Goal: Check status: Check status

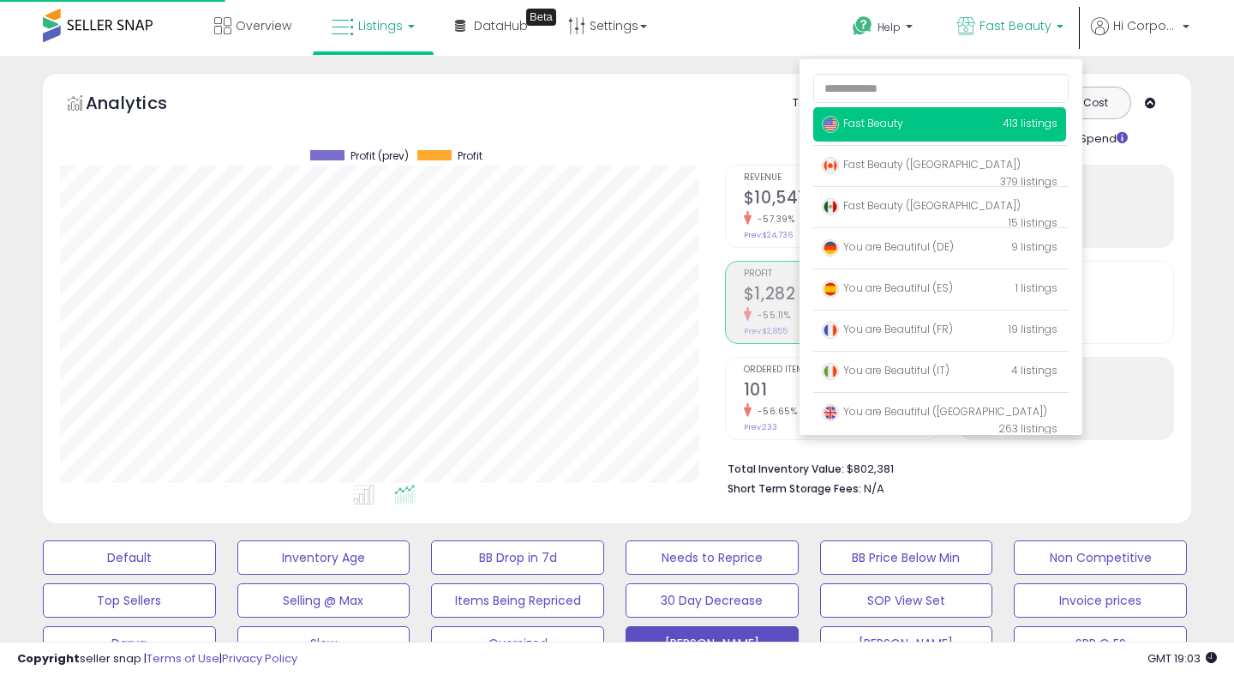
scroll to position [0, 1662]
click at [766, 108] on div "Totals For All Selected Listings Listings With Cost Include Returns Include Ad …" at bounding box center [942, 117] width 437 height 61
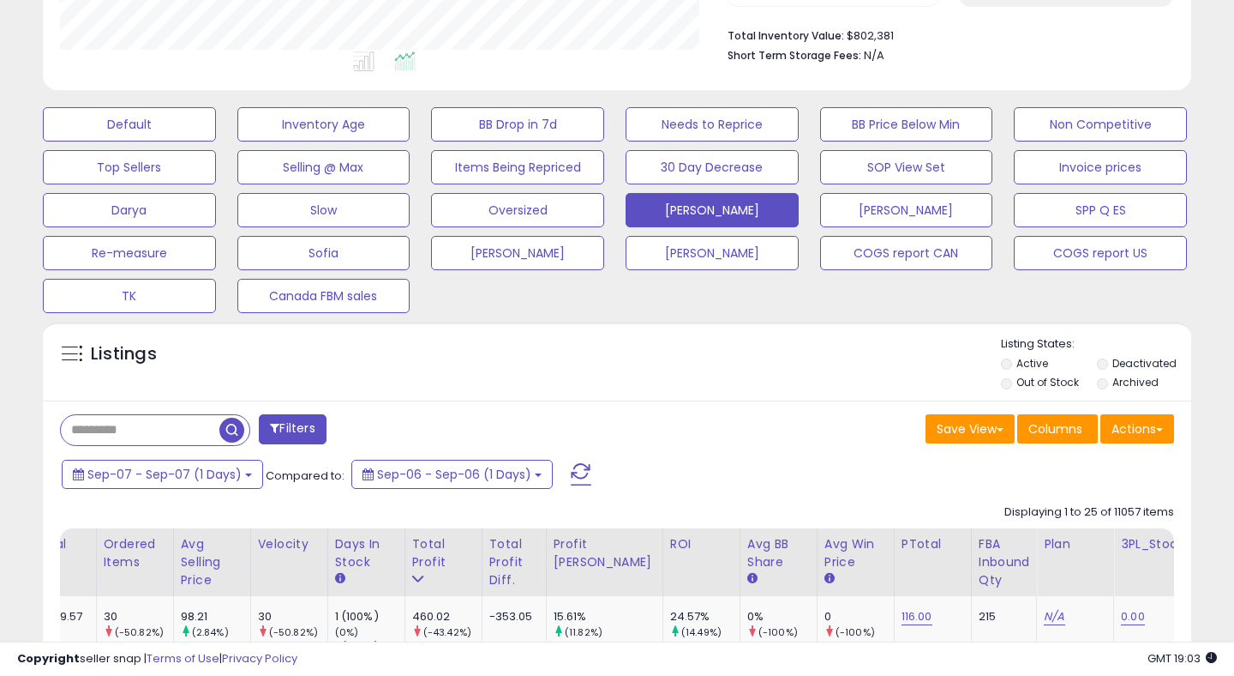
scroll to position [489, 0]
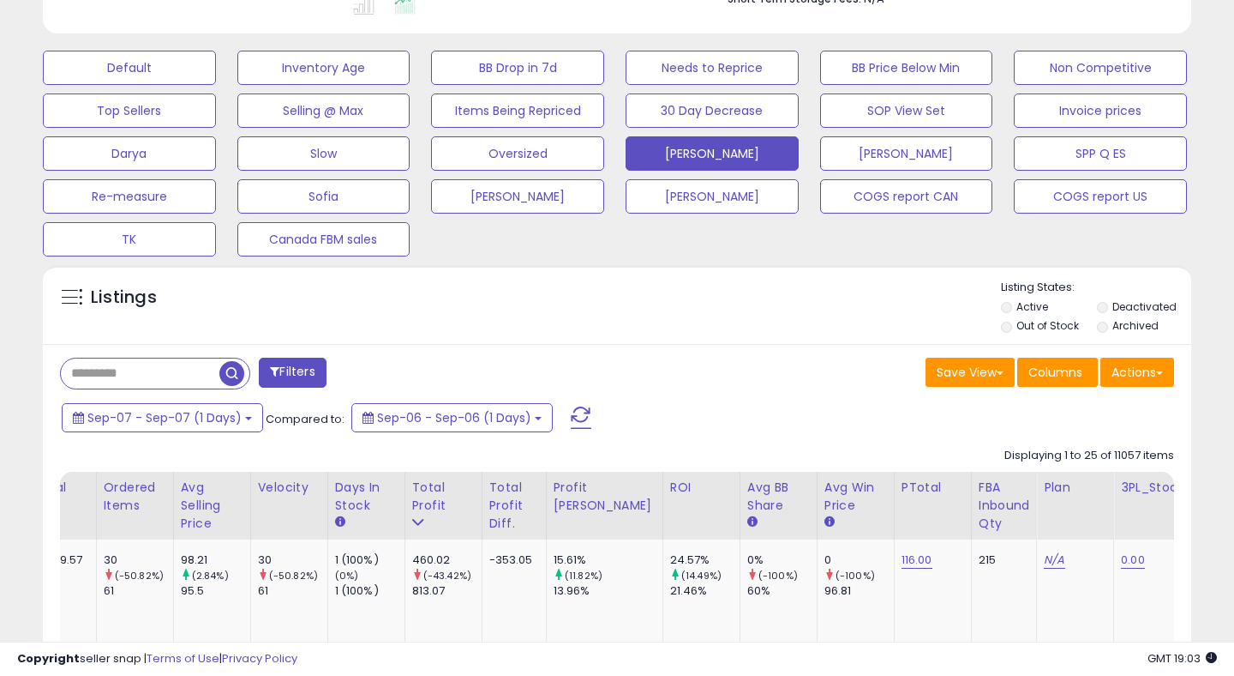
click at [573, 413] on span at bounding box center [581, 417] width 21 height 22
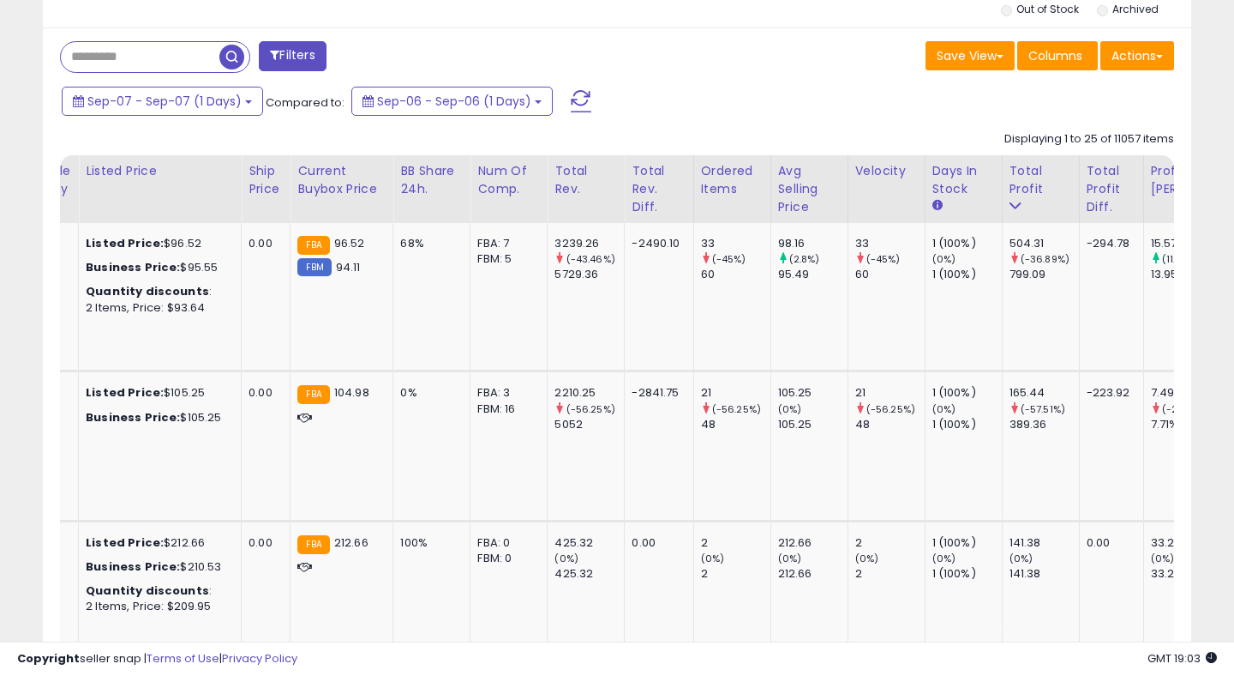
scroll to position [0, 0]
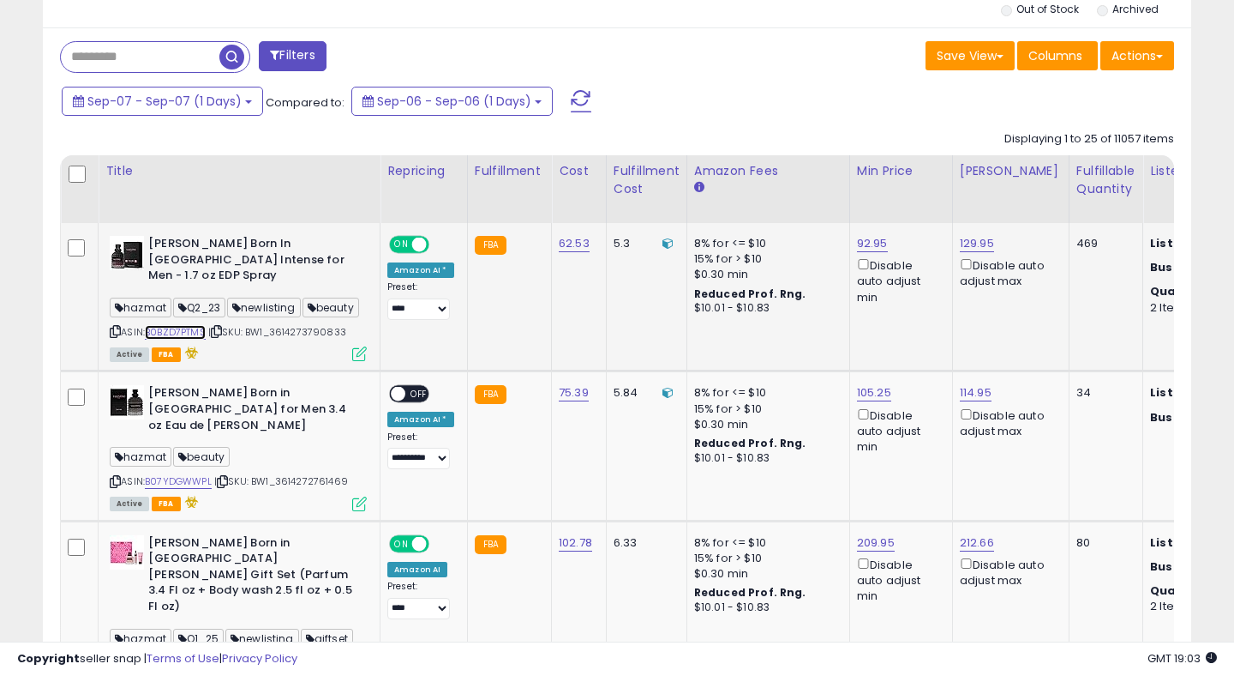
click at [195, 325] on link "B0BZD7PTMS" at bounding box center [175, 332] width 61 height 15
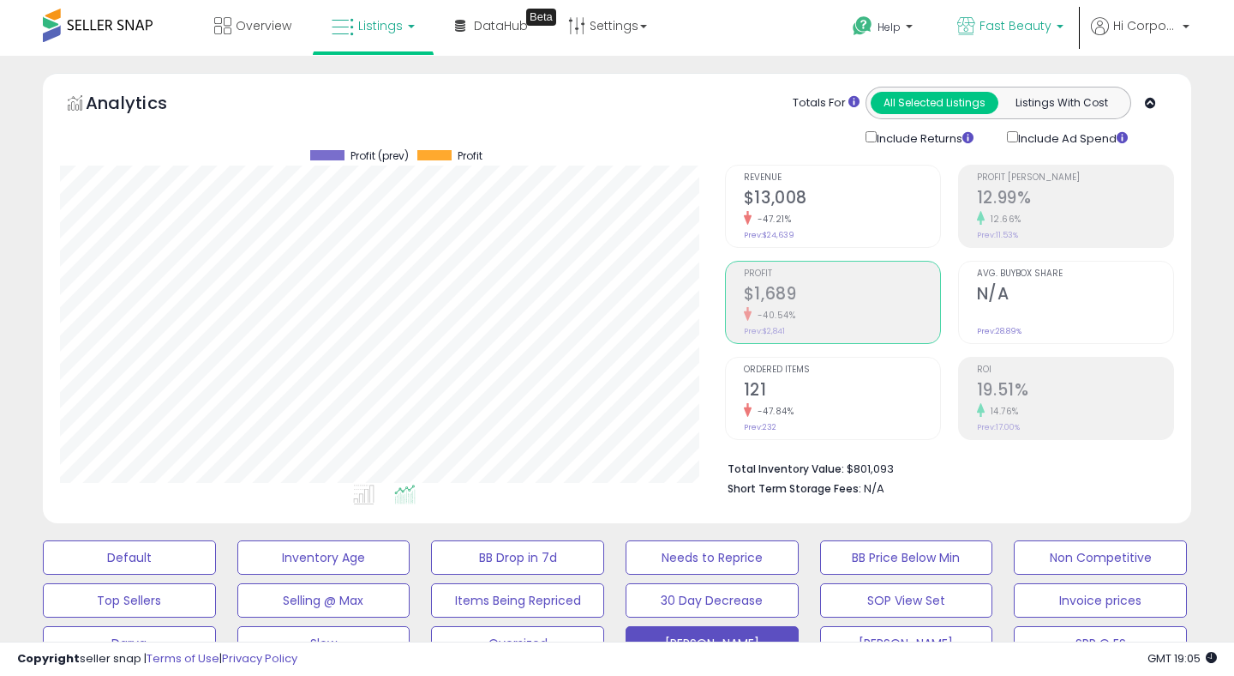
click at [1017, 14] on link "Fast Beauty" at bounding box center [1011, 28] width 132 height 56
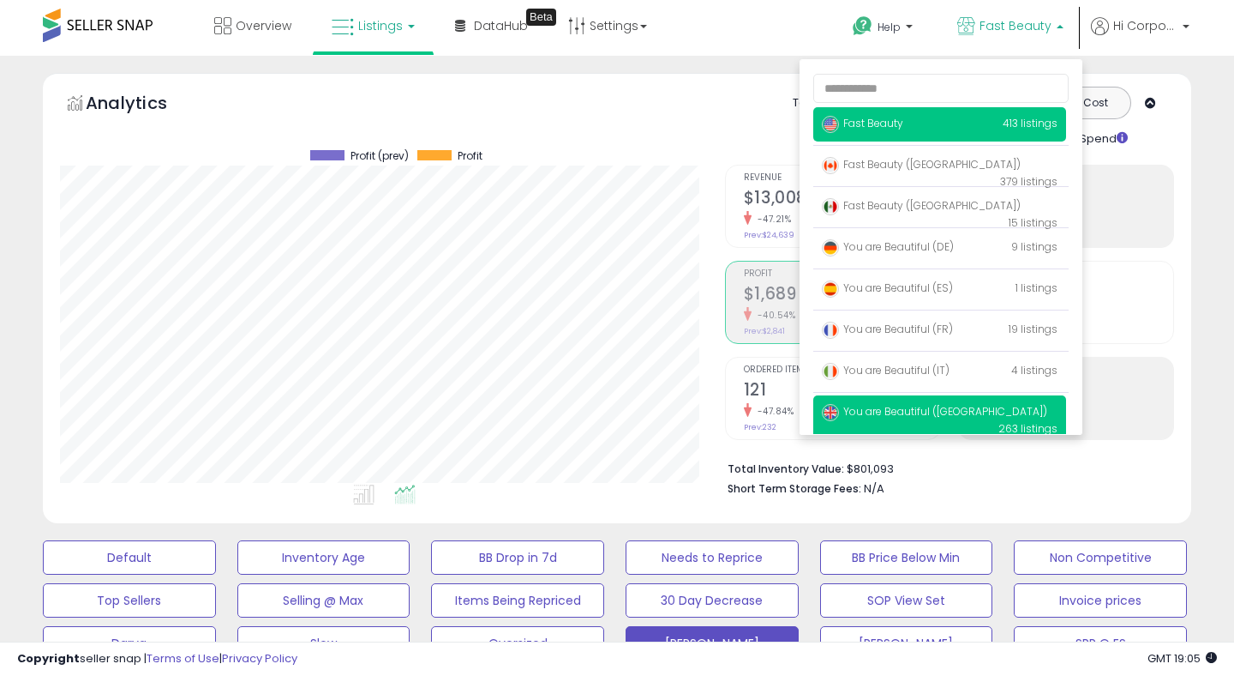
click at [952, 418] on span "You are Beautiful ([GEOGRAPHIC_DATA])" at bounding box center [934, 411] width 225 height 15
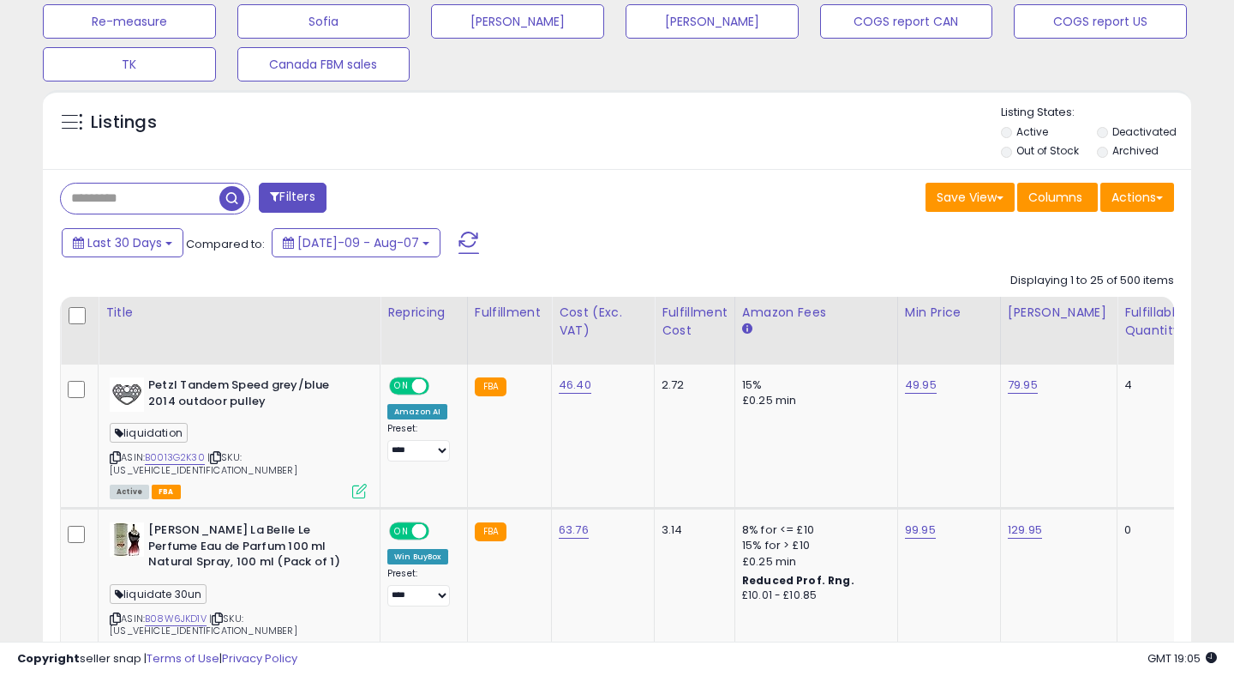
scroll to position [700, 0]
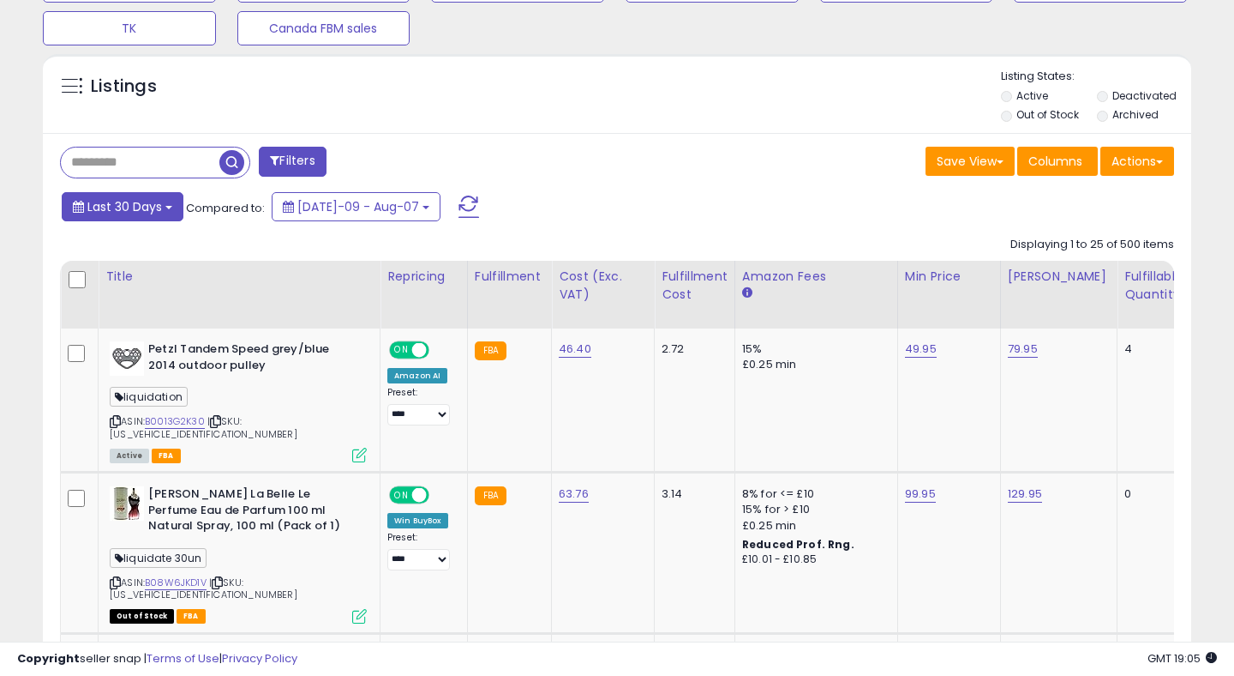
click at [97, 202] on span "Last 30 Days" at bounding box center [124, 206] width 75 height 17
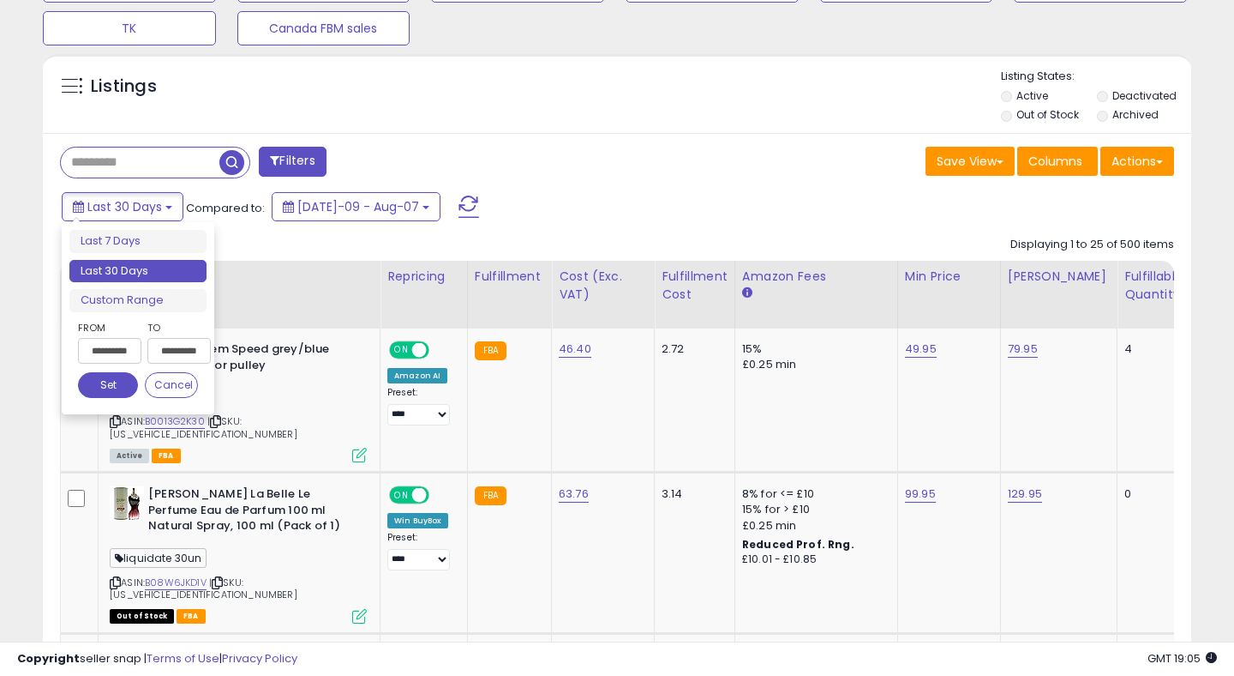
click at [118, 353] on input "**********" at bounding box center [109, 351] width 63 height 26
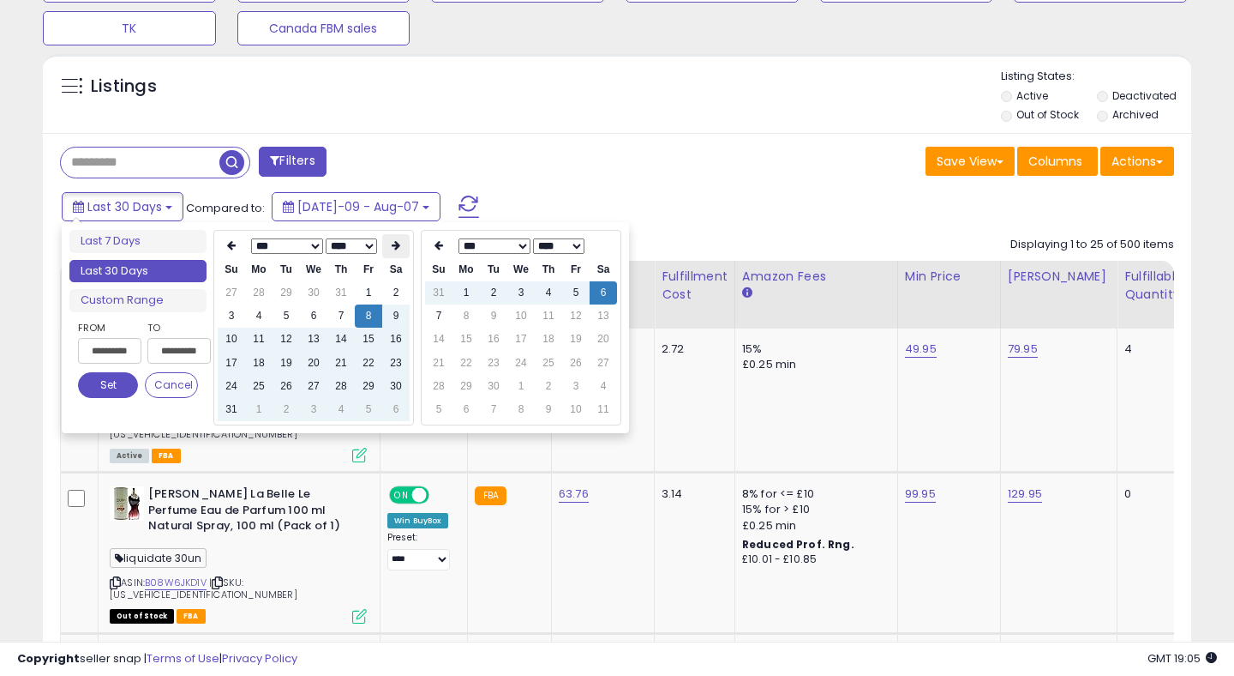
click at [393, 243] on icon at bounding box center [396, 245] width 9 height 10
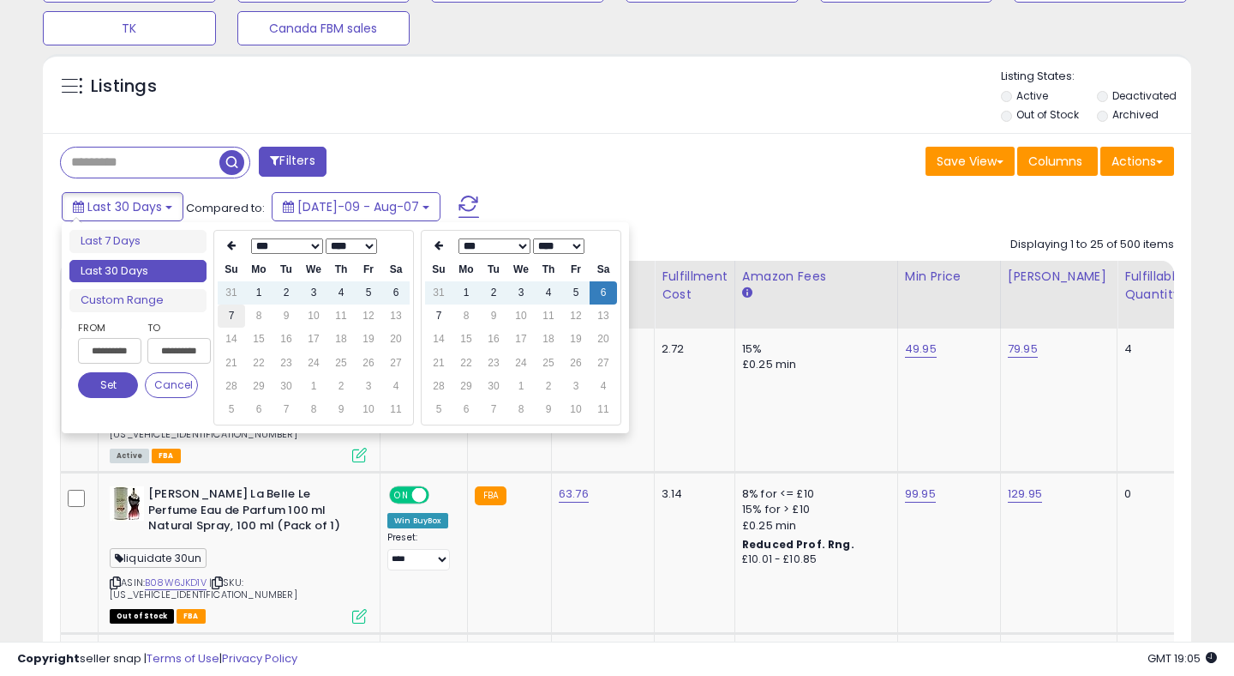
type input "**********"
click at [224, 324] on td "7" at bounding box center [231, 315] width 27 height 23
type input "**********"
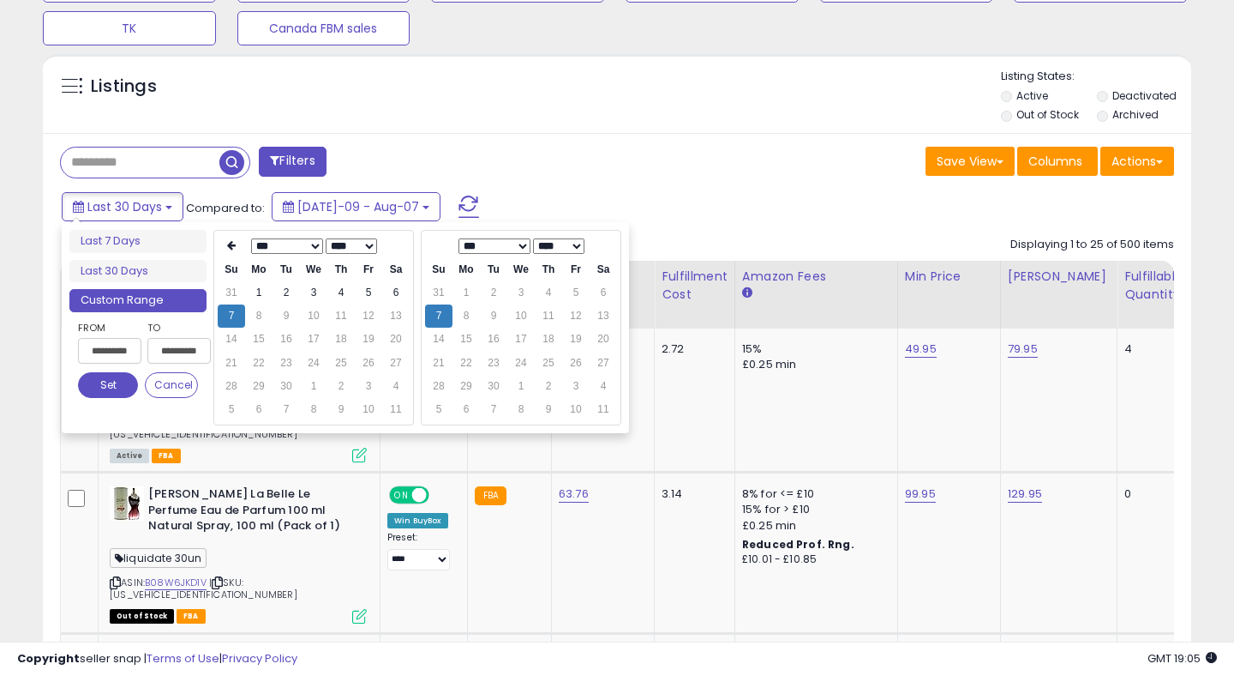
click at [109, 386] on button "Set" at bounding box center [108, 385] width 60 height 26
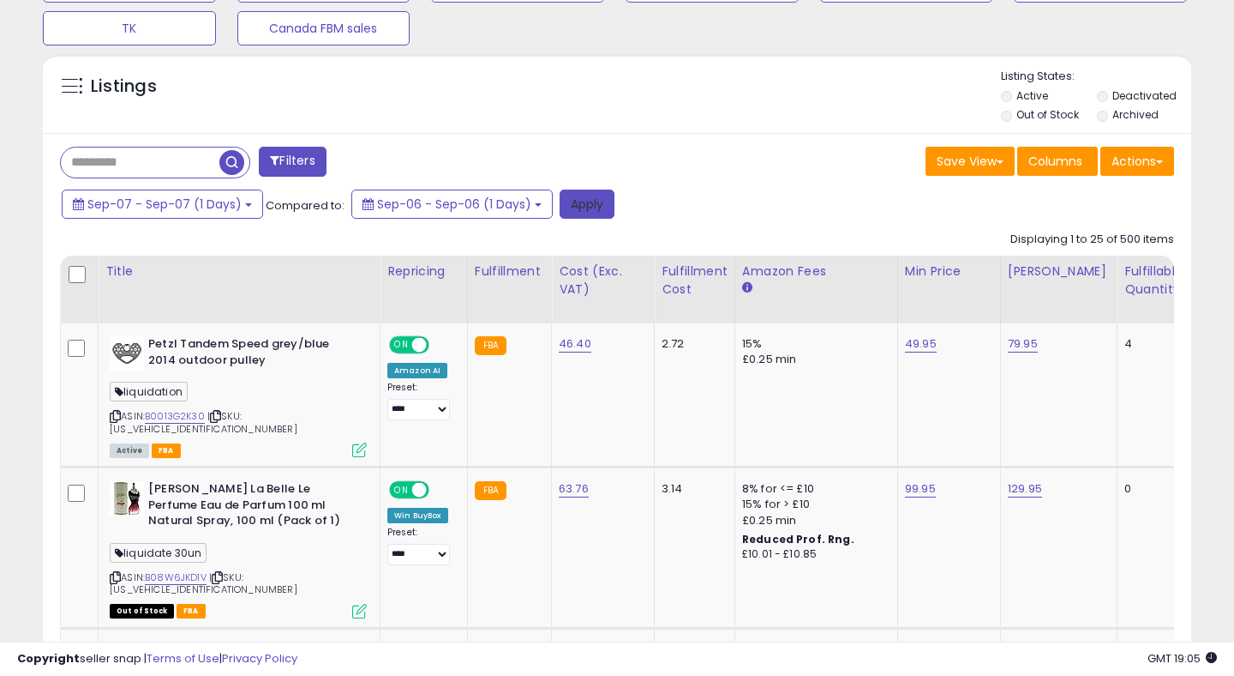
click at [588, 213] on button "Apply" at bounding box center [587, 203] width 55 height 29
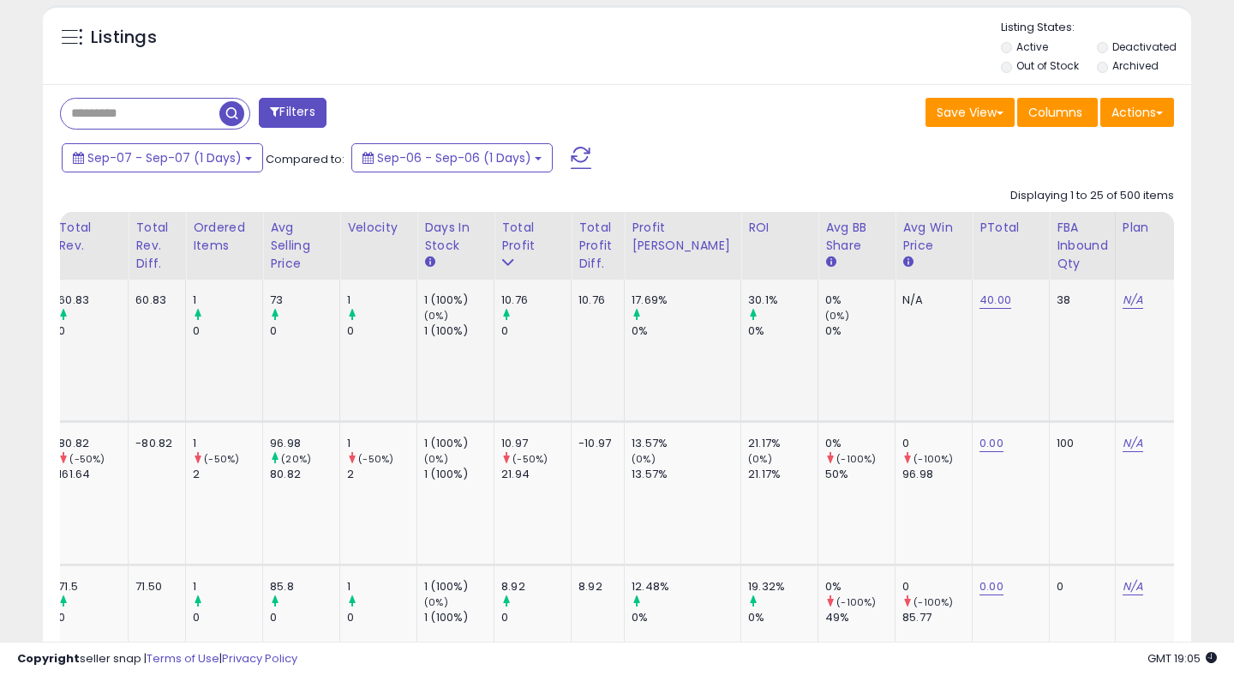
scroll to position [757, 0]
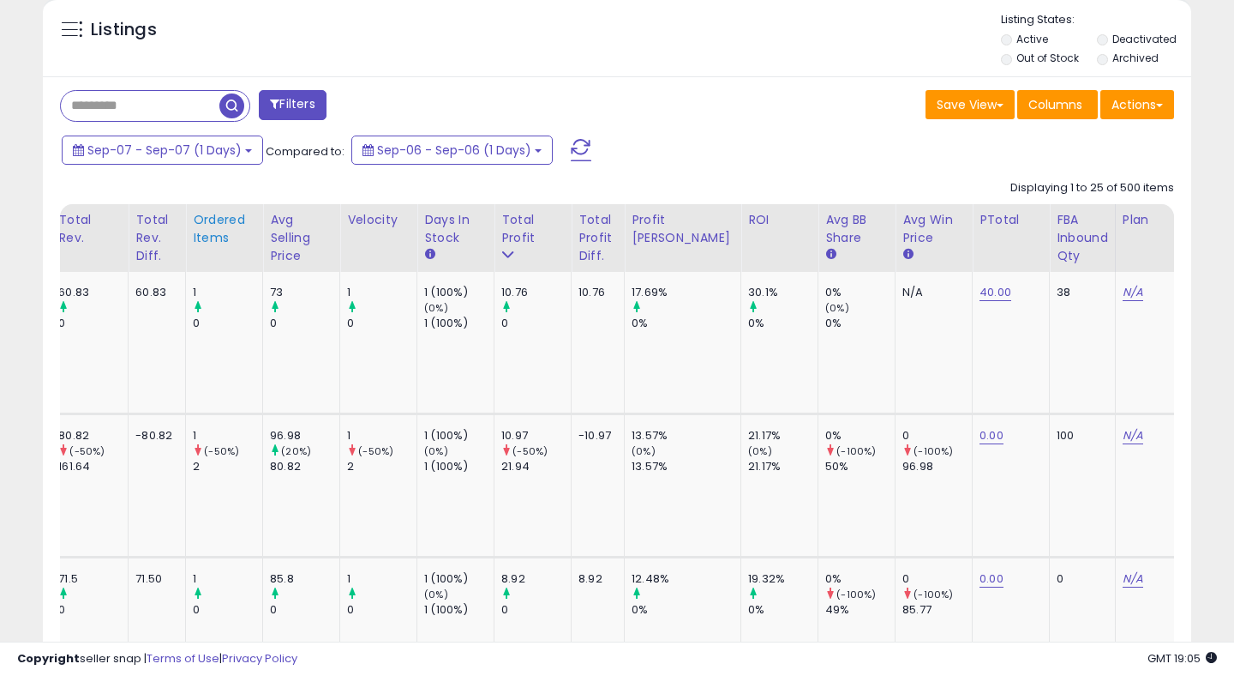
click at [227, 226] on div "Ordered Items" at bounding box center [224, 229] width 63 height 36
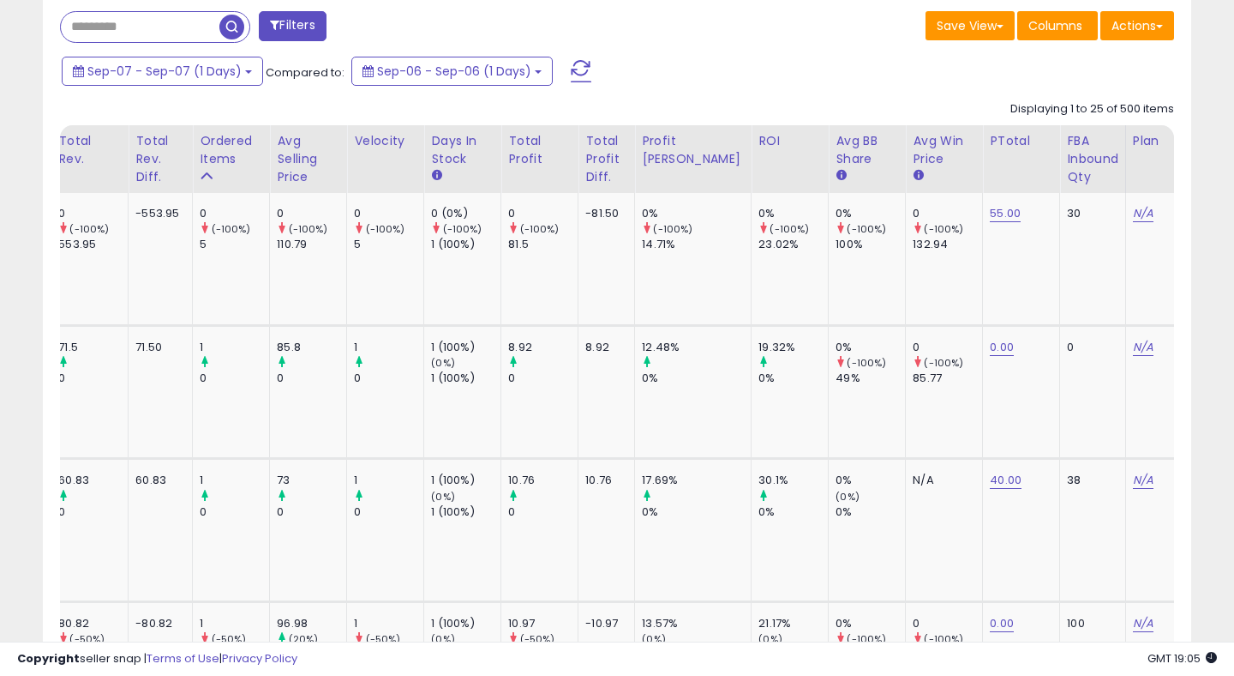
scroll to position [837, 0]
click at [207, 150] on div "Ordered Items" at bounding box center [231, 149] width 63 height 36
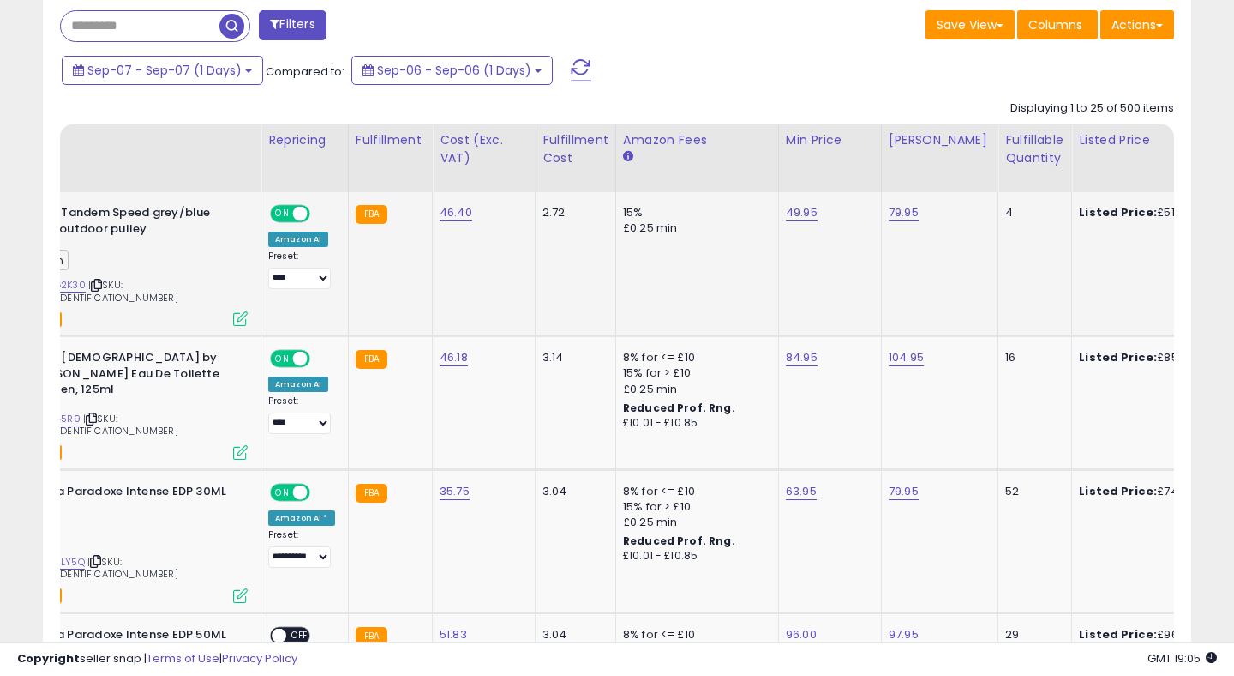
scroll to position [0, 0]
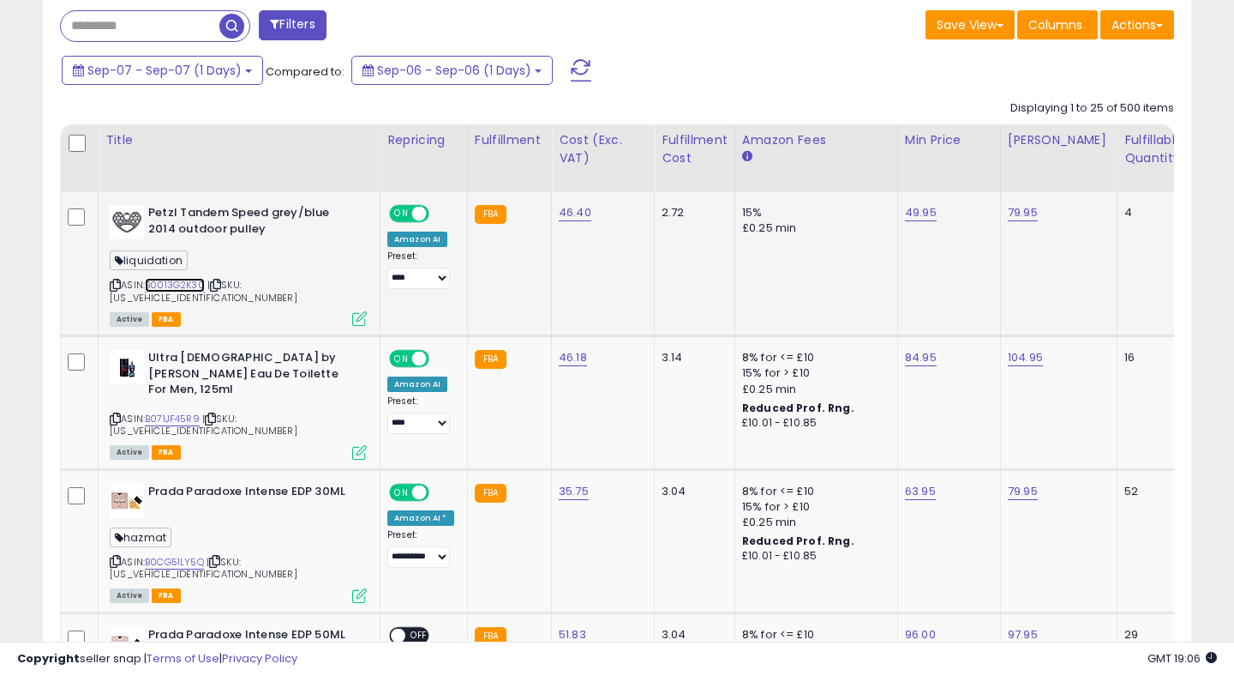
click at [189, 284] on link "B0013G2K30" at bounding box center [175, 285] width 60 height 15
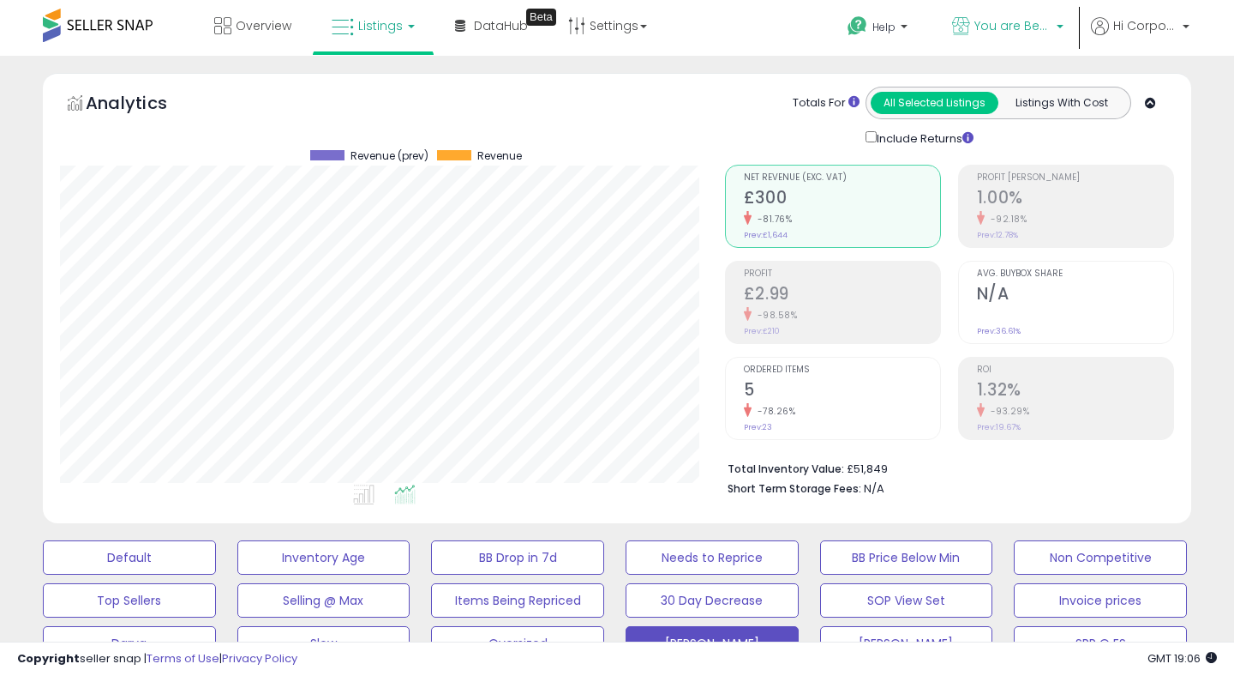
click at [981, 22] on span "You are Beautiful ([GEOGRAPHIC_DATA])" at bounding box center [1013, 25] width 77 height 17
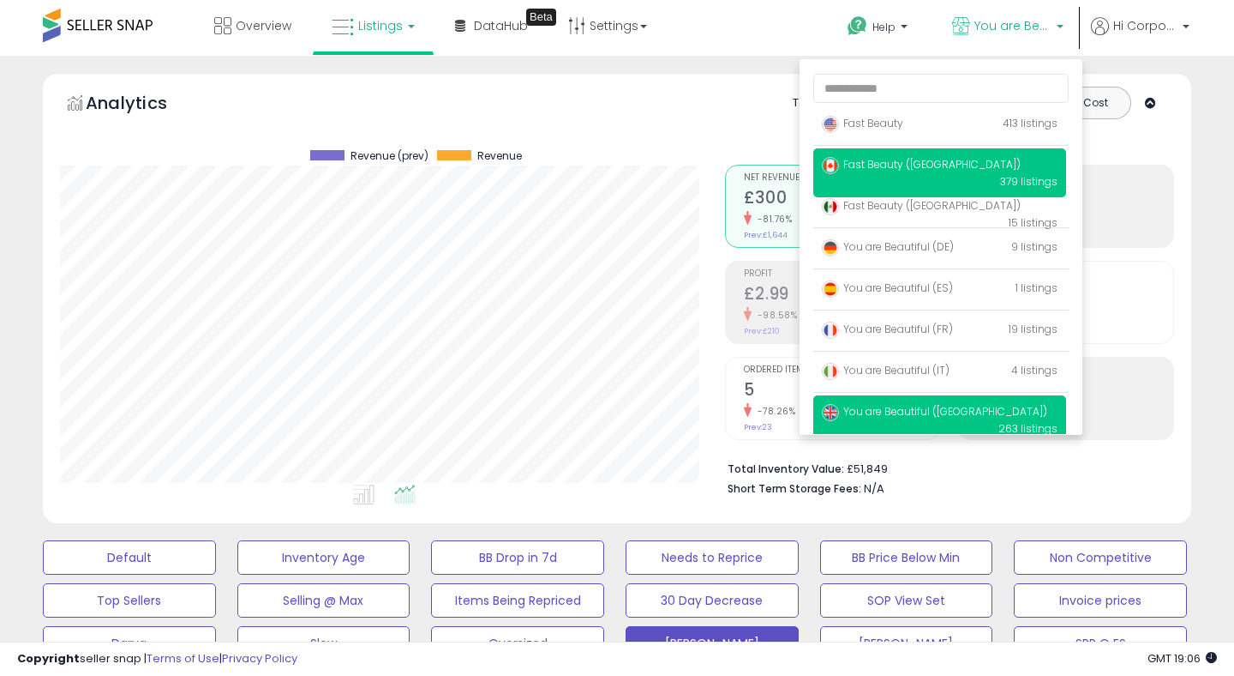
click at [915, 165] on span "Fast Beauty ([GEOGRAPHIC_DATA])" at bounding box center [921, 164] width 199 height 15
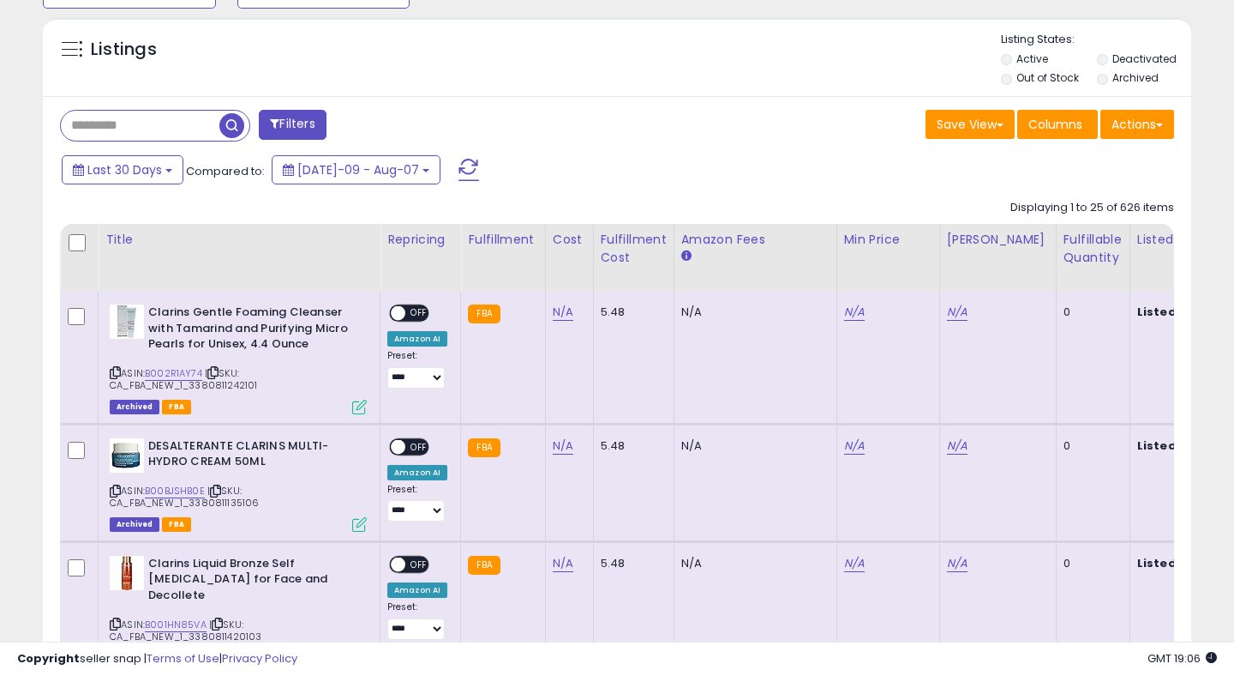
scroll to position [815, 0]
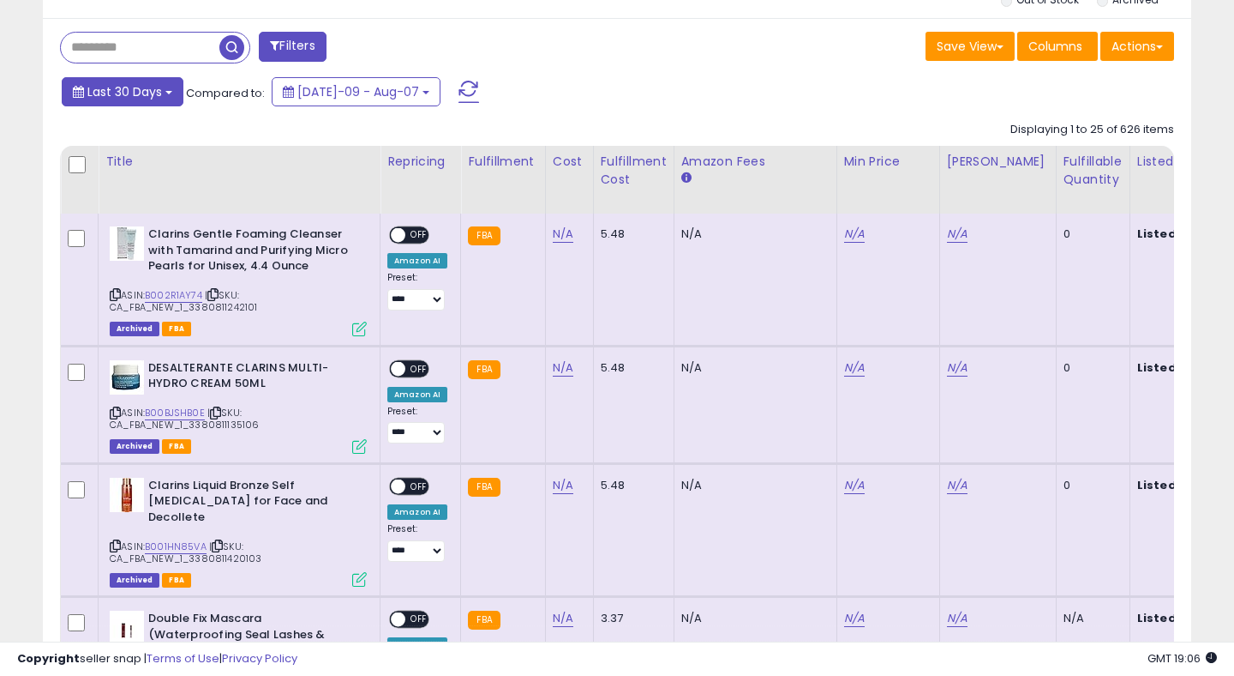
click at [121, 83] on span "Last 30 Days" at bounding box center [124, 91] width 75 height 17
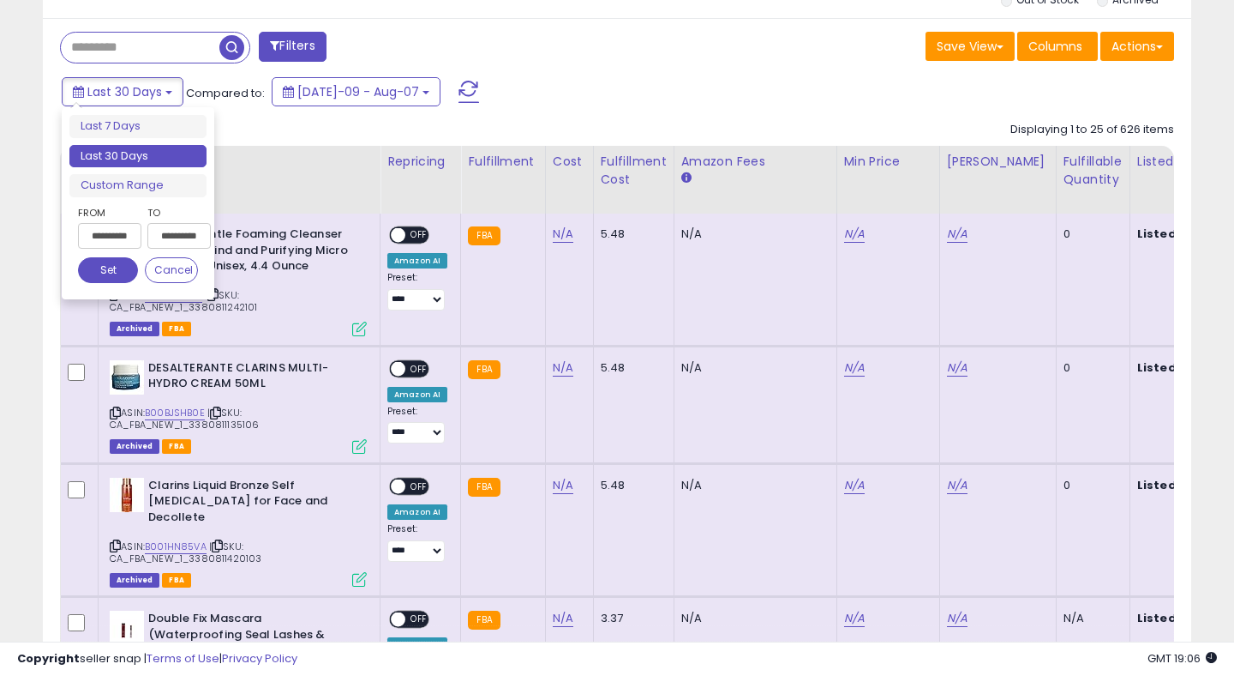
click at [91, 240] on input "**********" at bounding box center [109, 236] width 63 height 26
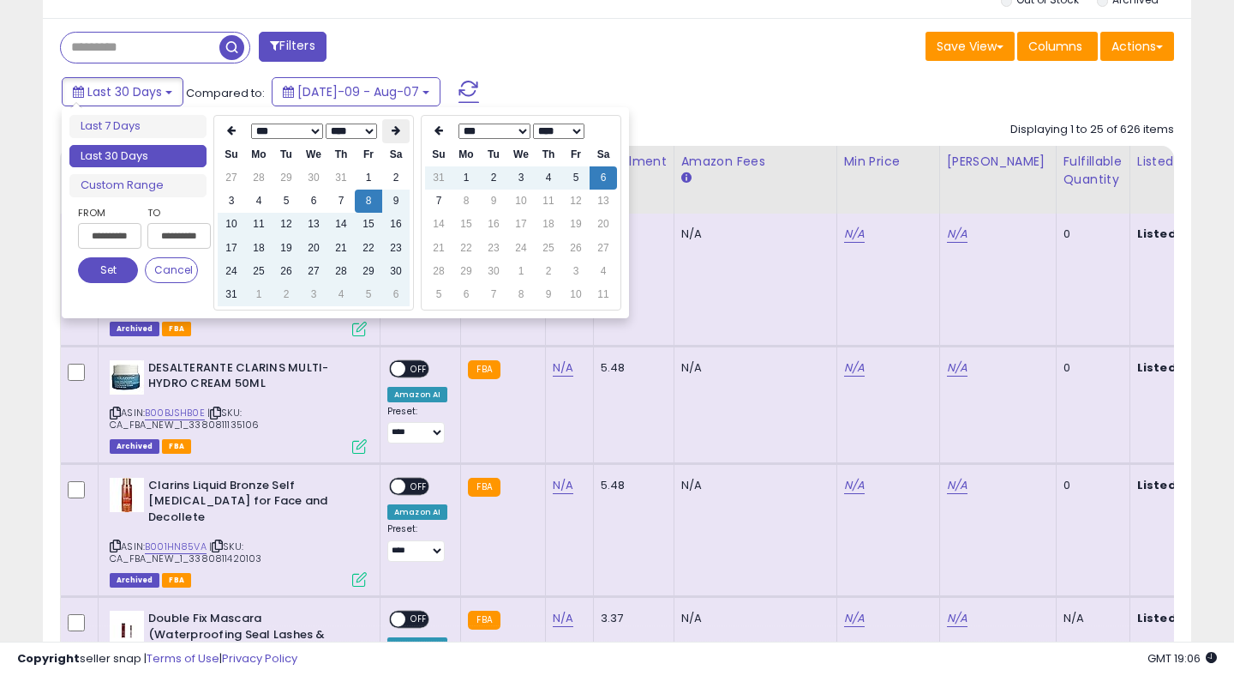
click at [388, 140] on th at bounding box center [395, 131] width 27 height 24
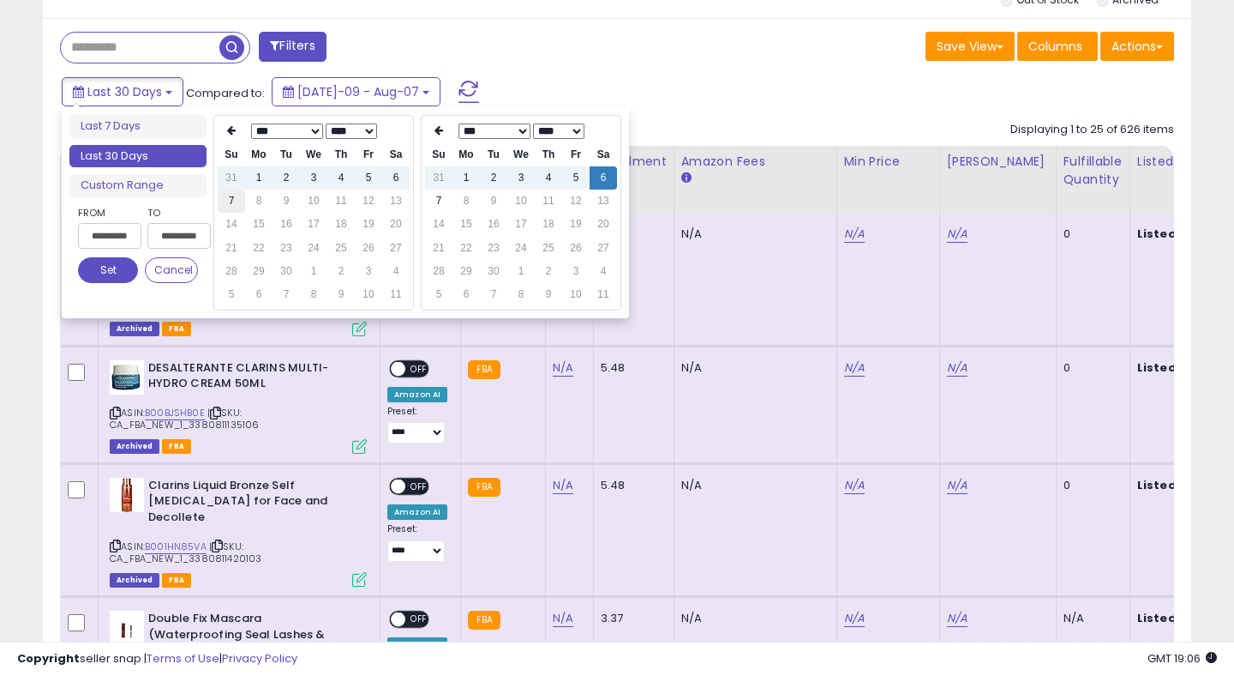
type input "**********"
click at [226, 201] on td "7" at bounding box center [231, 200] width 27 height 23
type input "**********"
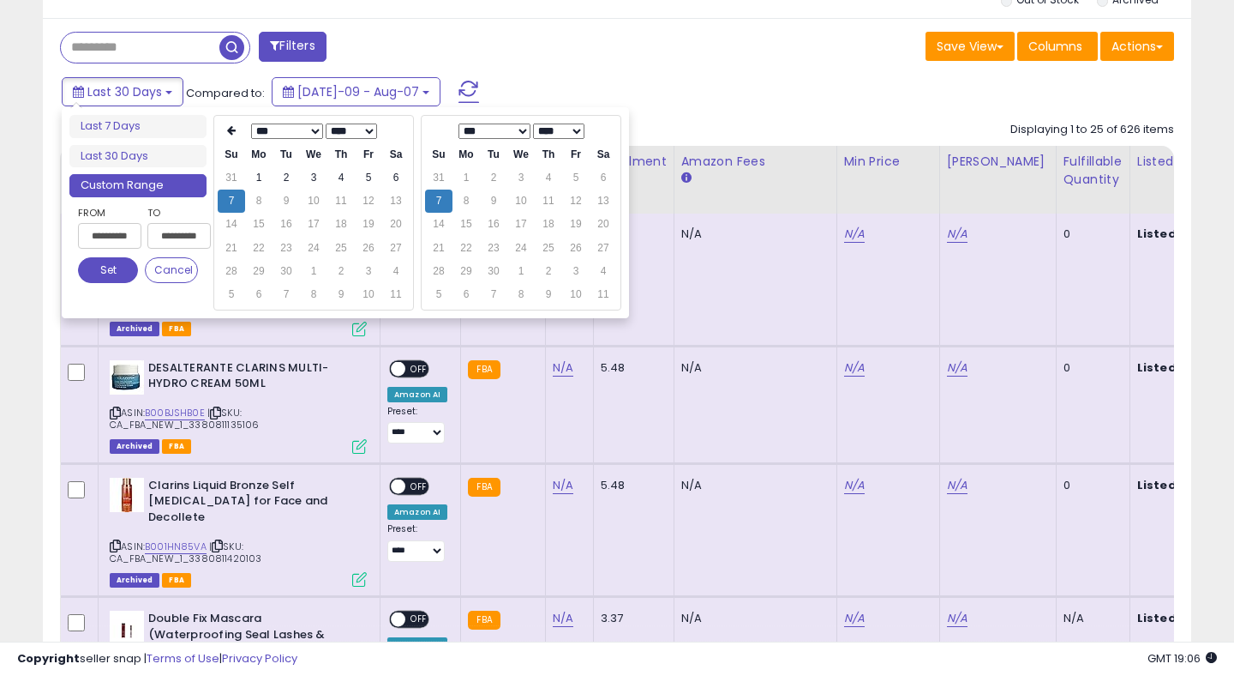
click at [102, 264] on button "Set" at bounding box center [108, 270] width 60 height 26
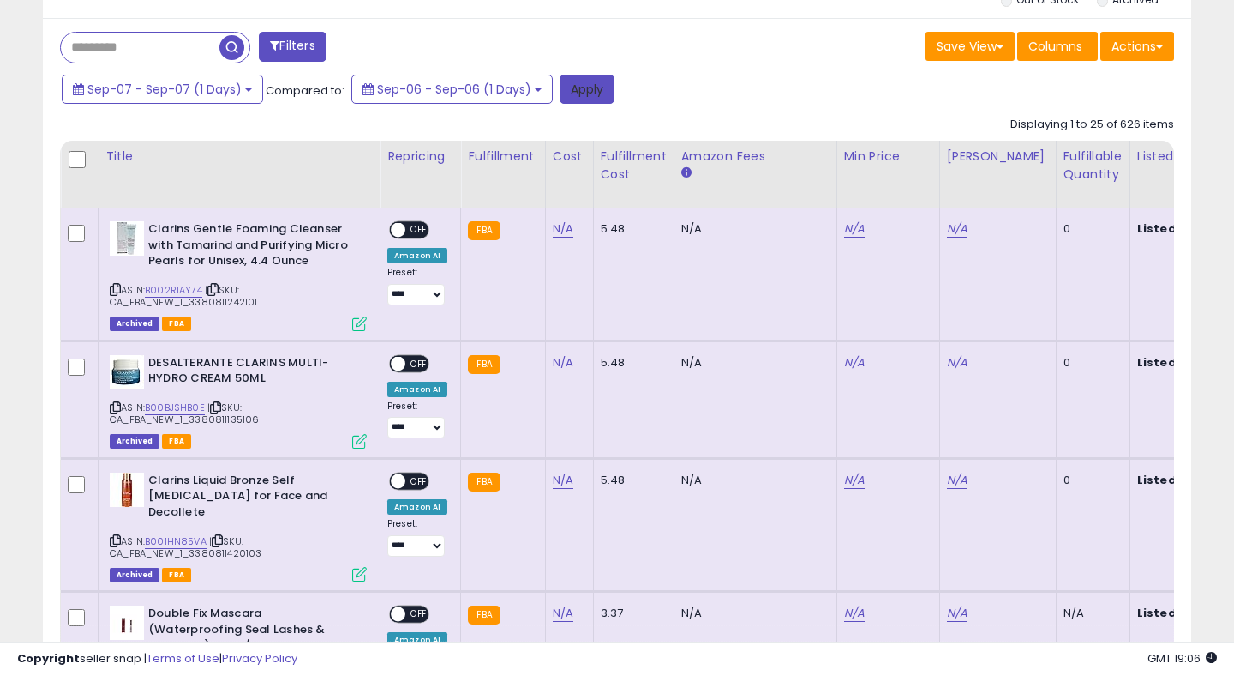
click at [595, 76] on button "Apply" at bounding box center [587, 89] width 55 height 29
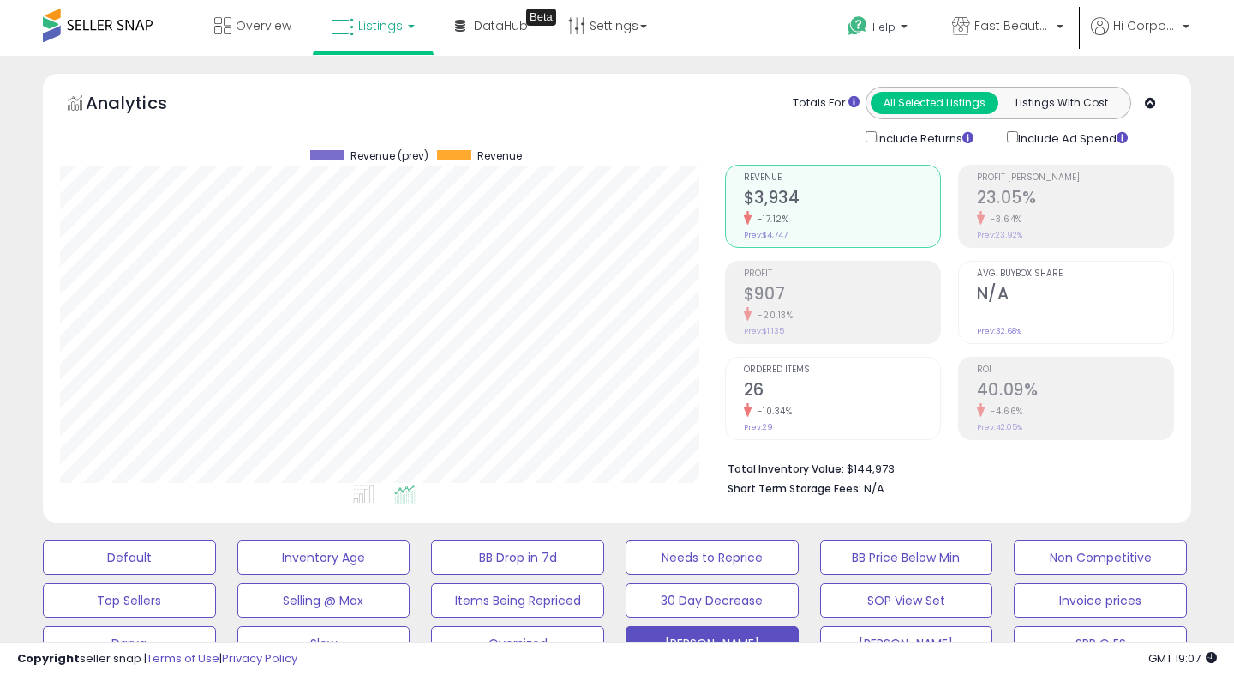
scroll to position [351, 664]
